Goal: Navigation & Orientation: Find specific page/section

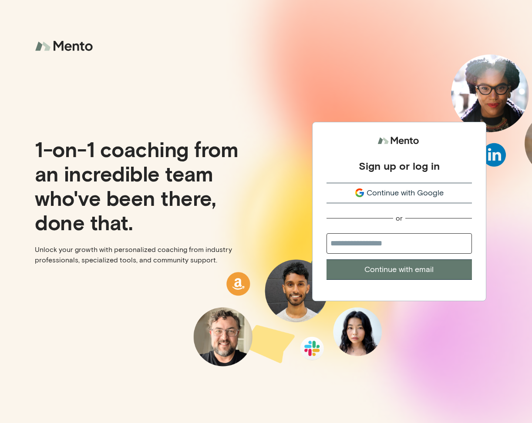
click at [426, 186] on button "Continue with Google" at bounding box center [399, 193] width 145 height 20
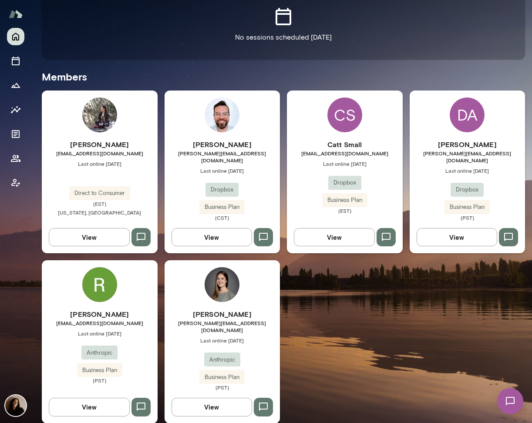
click at [97, 284] on img at bounding box center [99, 284] width 35 height 35
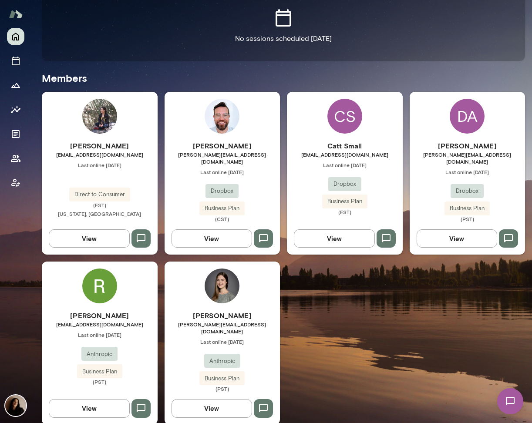
scroll to position [202, 0]
